Goal: Communication & Community: Answer question/provide support

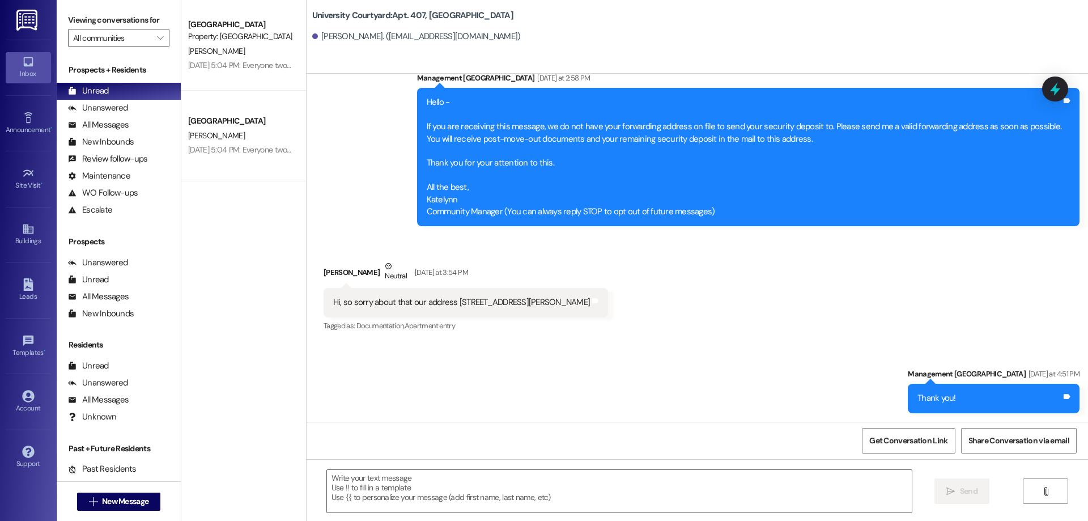
scroll to position [126, 0]
click at [32, 291] on div "Leads" at bounding box center [28, 296] width 57 height 11
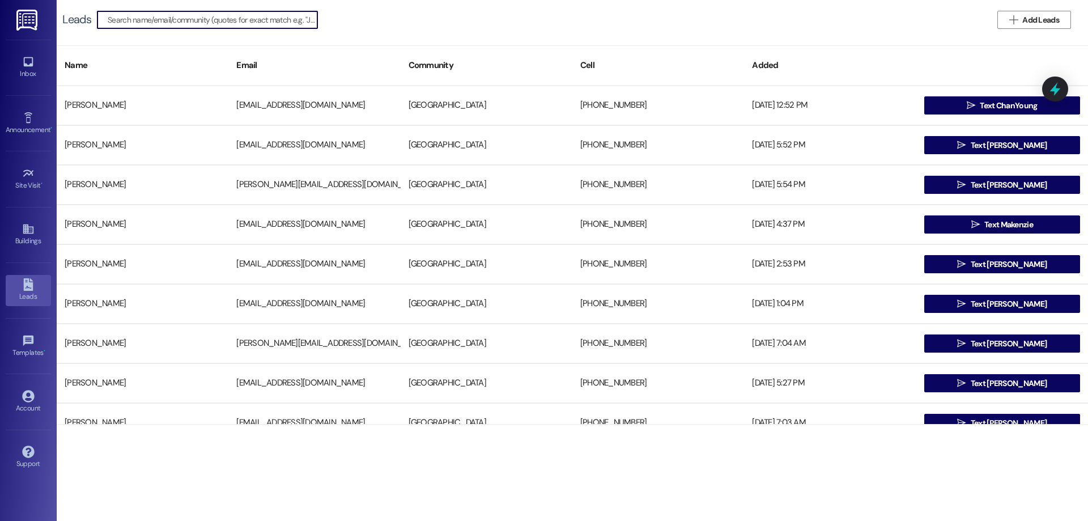
click at [160, 24] on input at bounding box center [213, 20] width 210 height 16
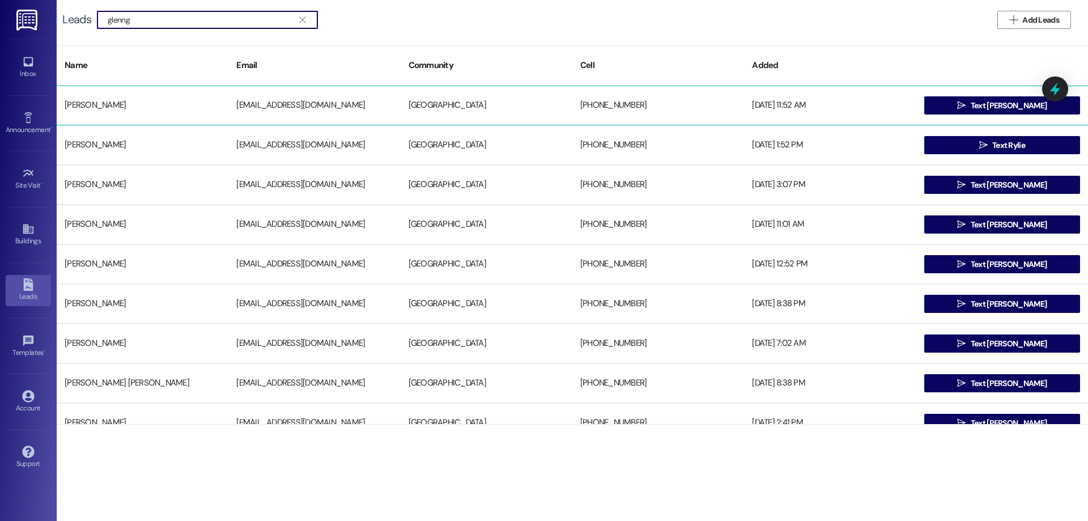
type input "[PERSON_NAME]"
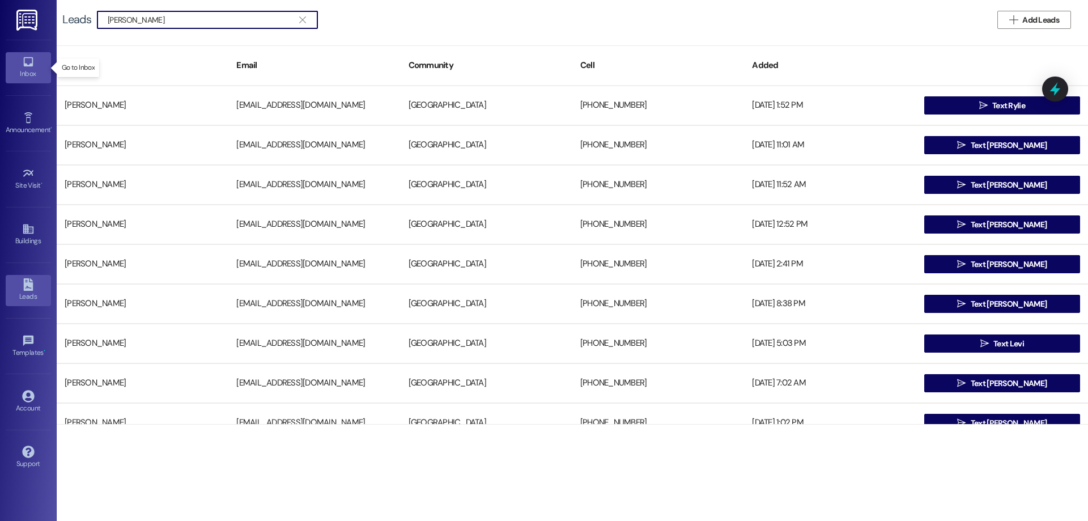
click at [22, 70] on div "Inbox" at bounding box center [28, 73] width 57 height 11
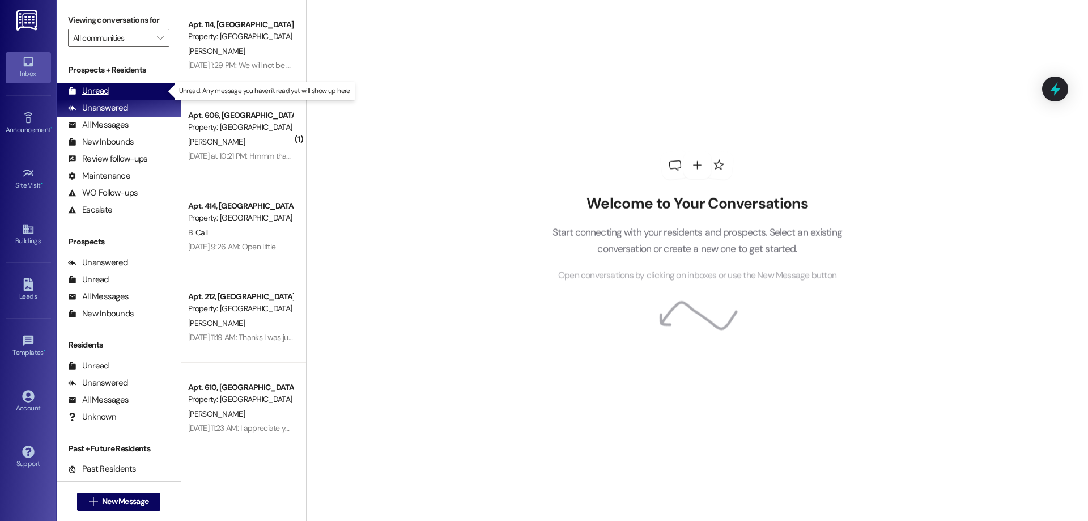
click at [80, 88] on div "Unread" at bounding box center [88, 91] width 41 height 12
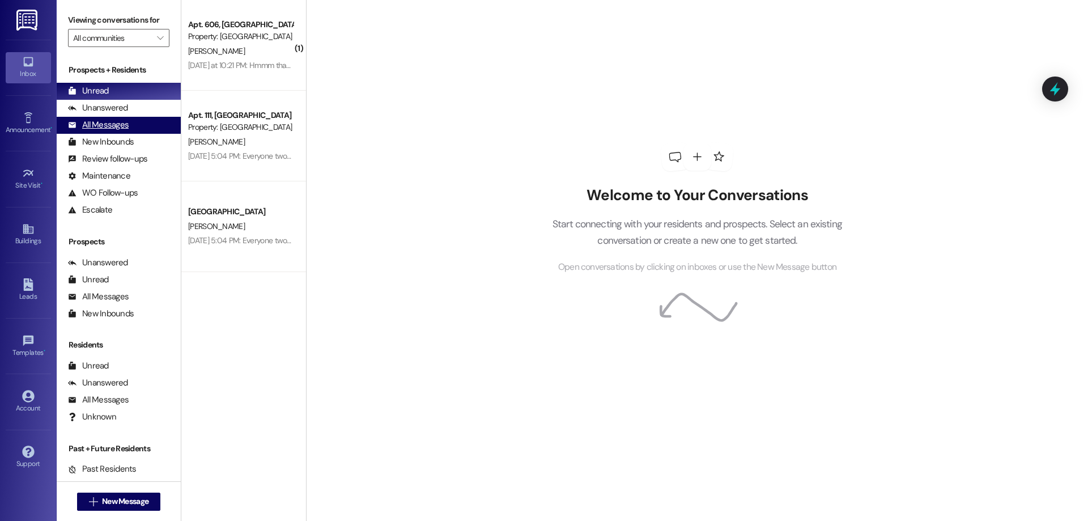
click at [127, 117] on div "All Messages (undefined)" at bounding box center [119, 125] width 124 height 17
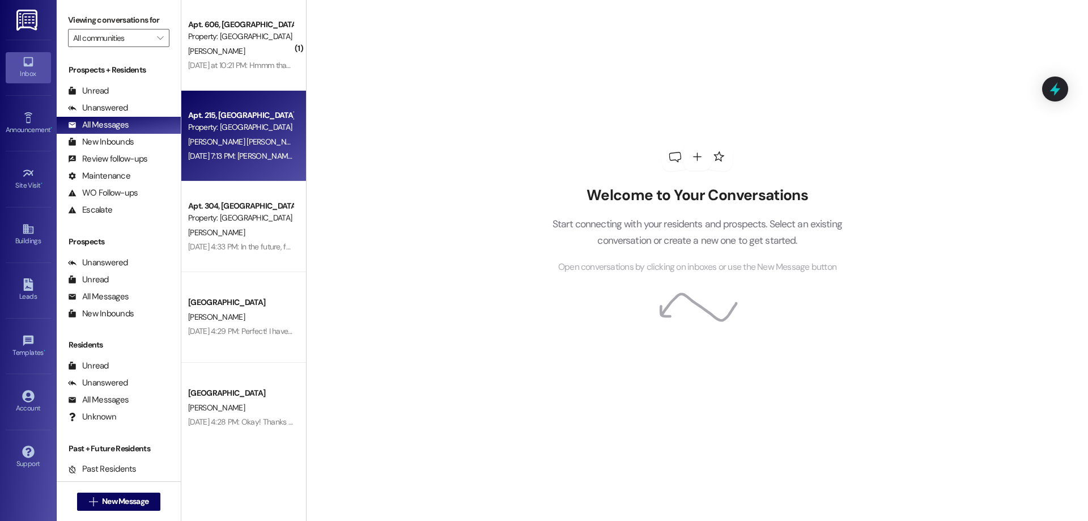
click at [256, 153] on div "[DATE] 7:13 PM: [PERSON_NAME] thank you! Will the parking pass be in it too? [D…" at bounding box center [313, 156] width 251 height 10
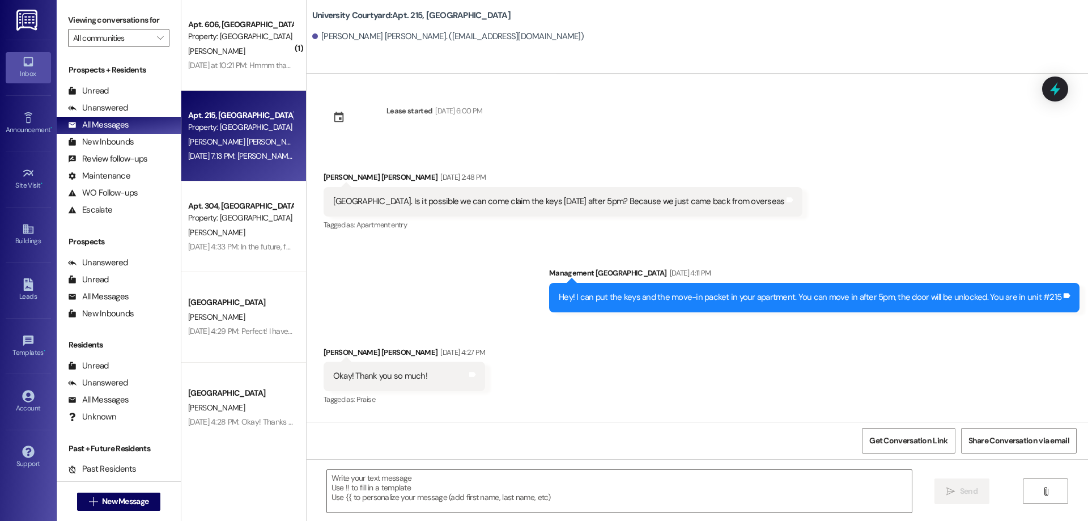
scroll to position [5560, 0]
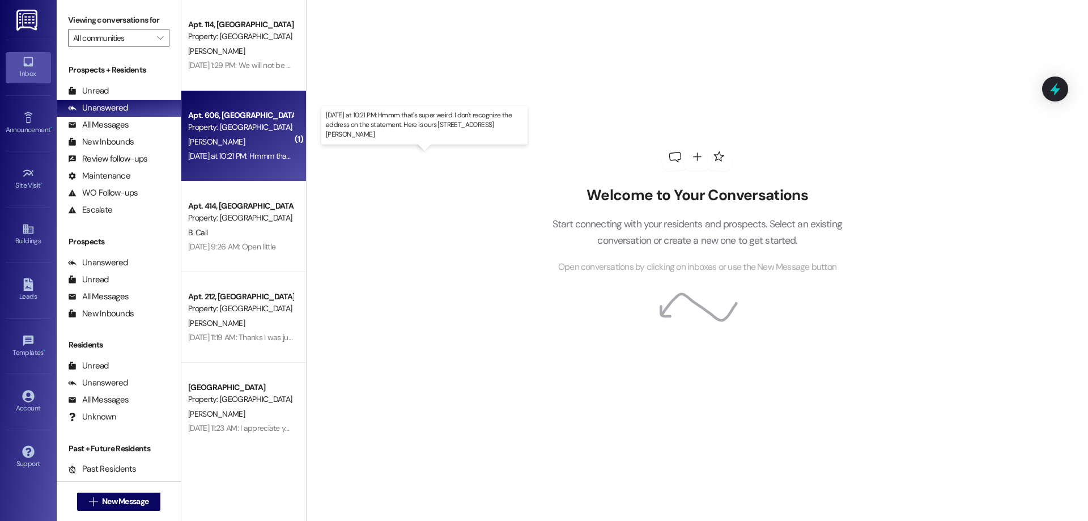
click at [257, 157] on div "[DATE] at 10:21 PM: Hmmm that's super weird. I don't recognize the address on t…" at bounding box center [421, 156] width 467 height 10
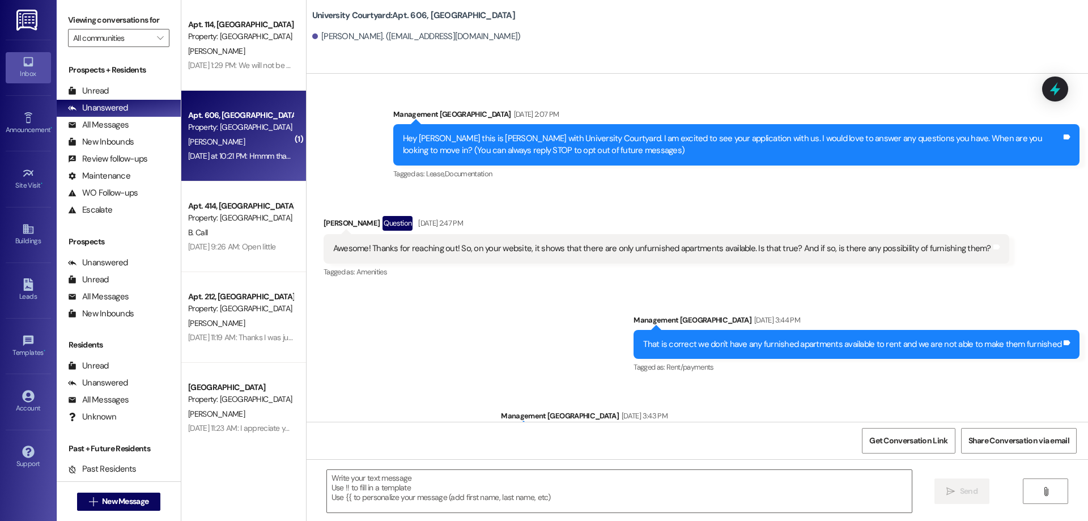
scroll to position [19080, 0]
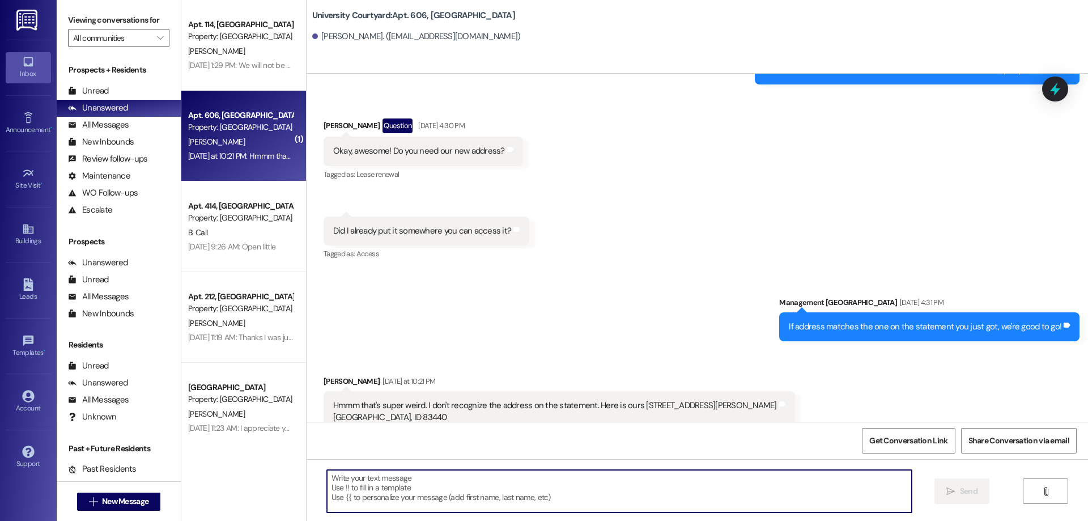
click at [677, 480] on textarea at bounding box center [619, 491] width 585 height 42
type textarea "How odd. I've fixed it!"
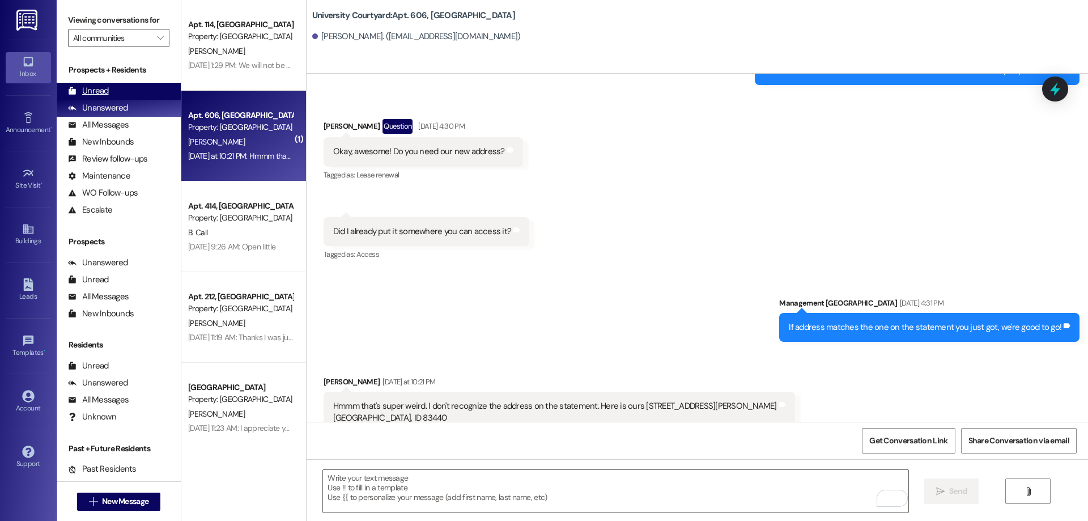
click at [92, 91] on div "Unread" at bounding box center [88, 91] width 41 height 12
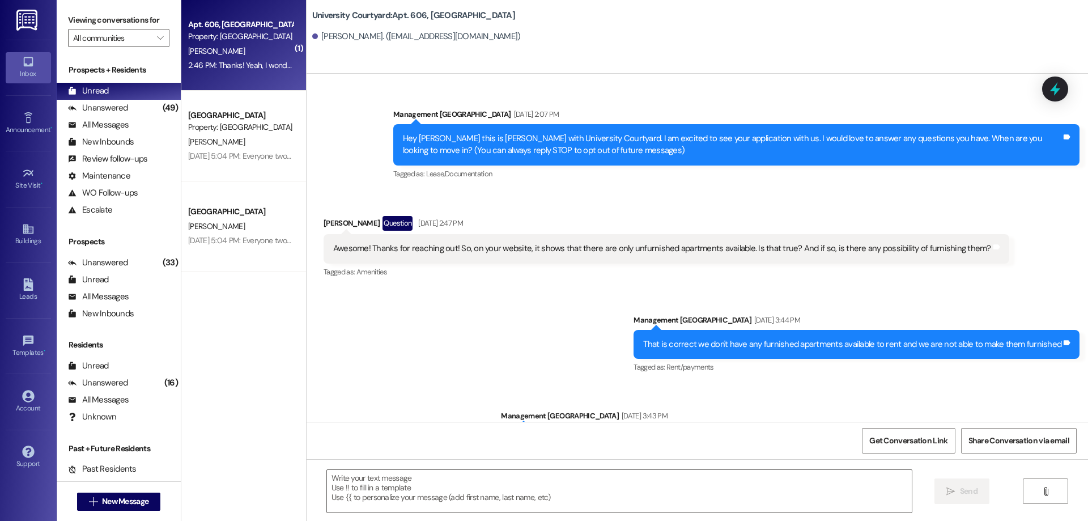
scroll to position [19161, 0]
